Goal: Find specific page/section: Find specific page/section

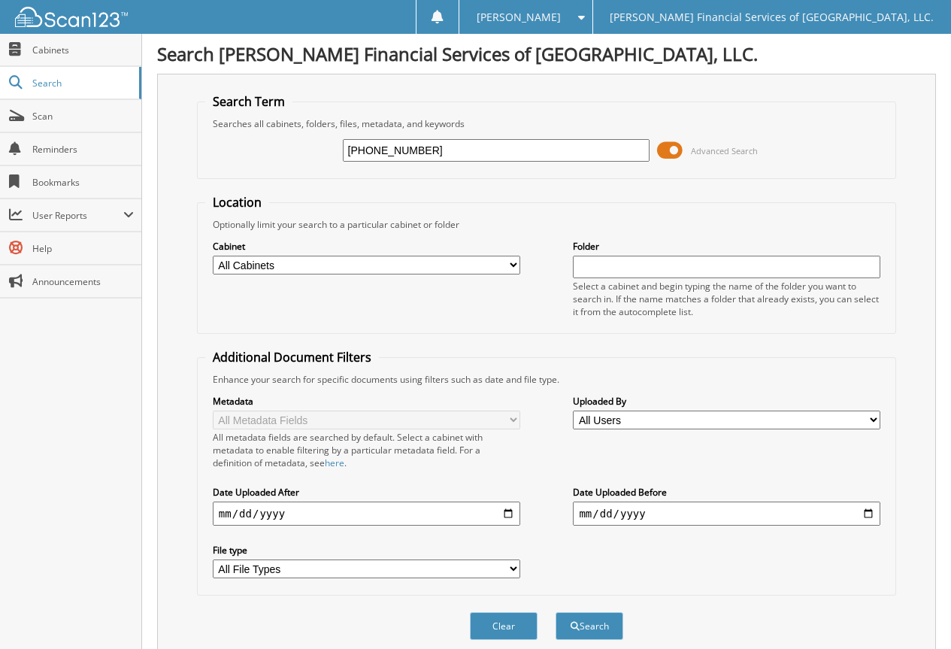
type input "[PHONE_NUMBER]"
click at [555, 612] on button "Search" at bounding box center [589, 626] width 68 height 28
click at [580, 629] on button "Search" at bounding box center [589, 626] width 68 height 28
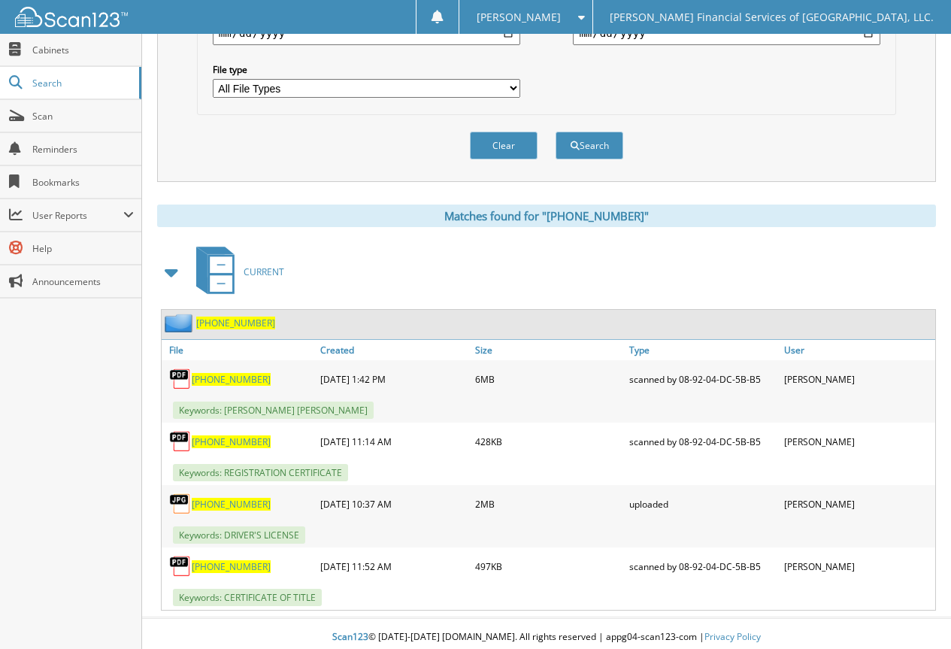
scroll to position [488, 0]
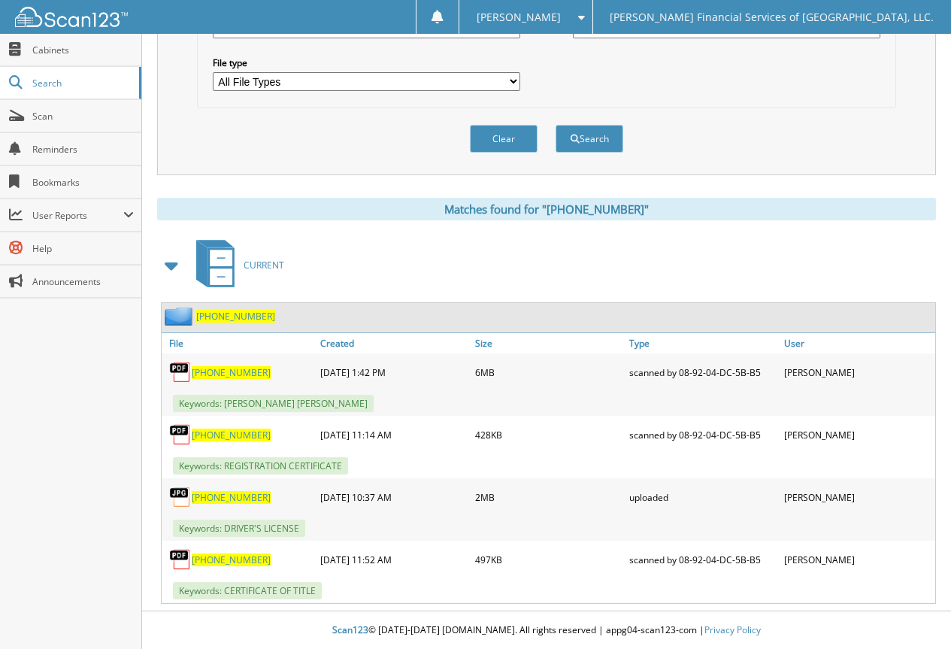
click at [238, 372] on span "[PHONE_NUMBER]" at bounding box center [231, 372] width 79 height 13
